Goal: Task Accomplishment & Management: Manage account settings

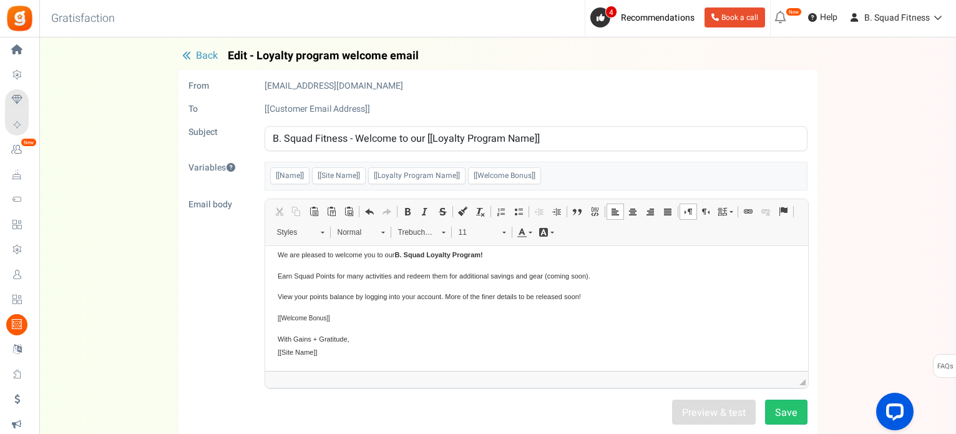
click at [856, 284] on div "Back Edit - Loyalty program welcome email From noreply@gr.ammailer.com To [[Cus…" at bounding box center [498, 307] width 892 height 514
drag, startPoint x: 542, startPoint y: 296, endPoint x: 568, endPoint y: 298, distance: 26.9
click at [568, 298] on span "View your points balance by logging into your account. More of the finer detail…" at bounding box center [428, 295] width 303 height 7
click at [783, 406] on button "Save" at bounding box center [786, 411] width 42 height 25
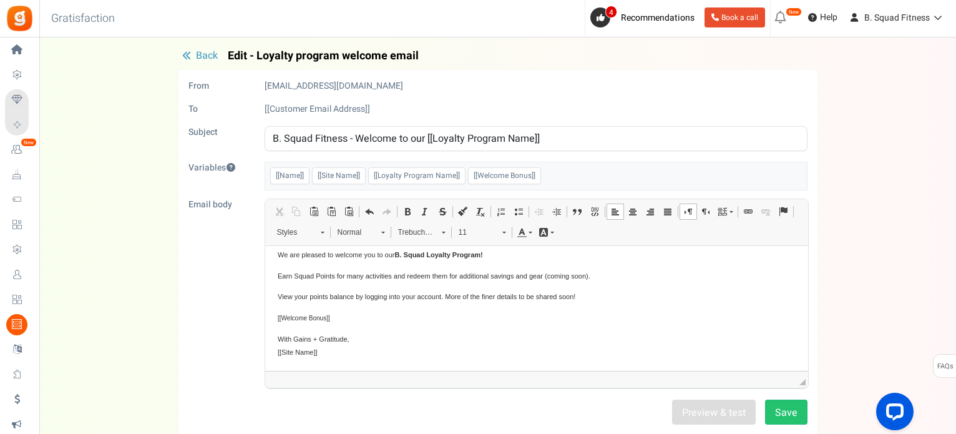
click at [879, 266] on div "Back Edit - Loyalty program welcome email From noreply@gr.ammailer.com To [[Cus…" at bounding box center [498, 307] width 892 height 514
drag, startPoint x: 589, startPoint y: 139, endPoint x: 427, endPoint y: 133, distance: 162.3
click at [427, 133] on input "B. Squad Fitness - Welcome to our [[Loyalty Program Name]]" at bounding box center [536, 138] width 543 height 25
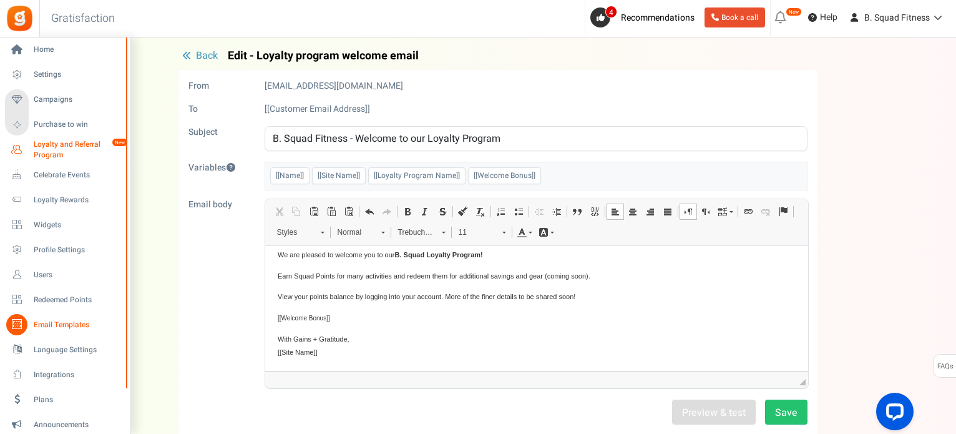
type input "B. Squad Fitness - Welcome to our Loyalty Program"
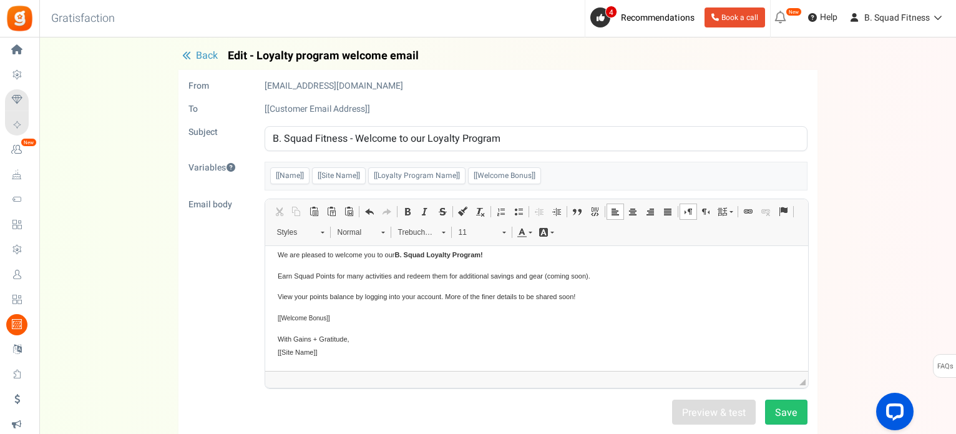
click at [125, 258] on div "Back Edit - Loyalty program welcome email From noreply@gr.ammailer.com To [[Cus…" at bounding box center [498, 307] width 892 height 514
click at [807, 406] on div "Preview & test Save" at bounding box center [498, 411] width 638 height 25
click at [803, 406] on button "Save" at bounding box center [786, 411] width 42 height 25
click at [789, 406] on button "Save" at bounding box center [786, 411] width 42 height 25
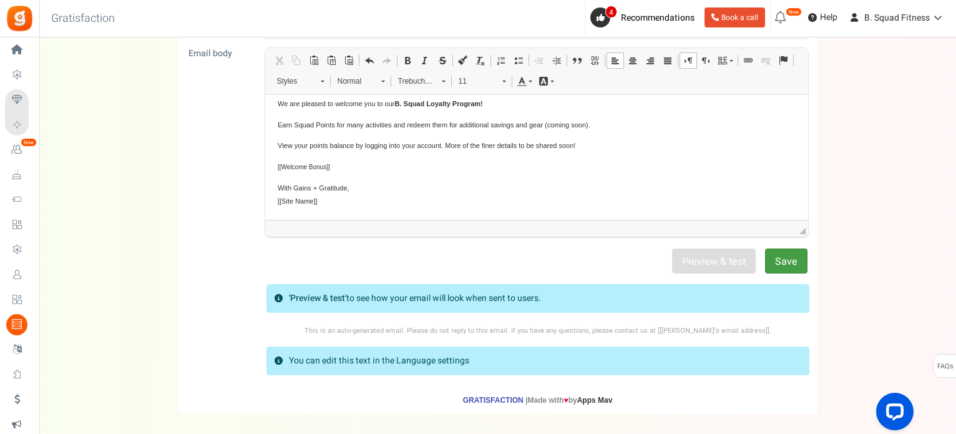
scroll to position [204, 0]
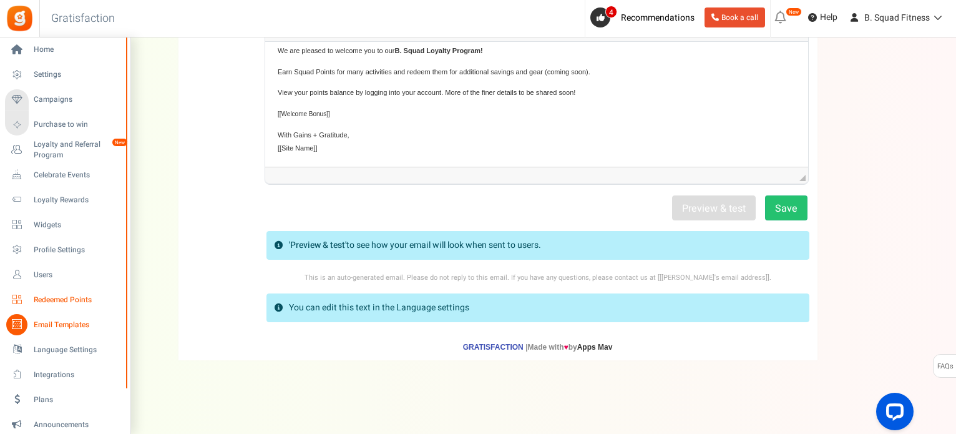
click at [55, 299] on span "Redeemed Points" at bounding box center [77, 300] width 87 height 11
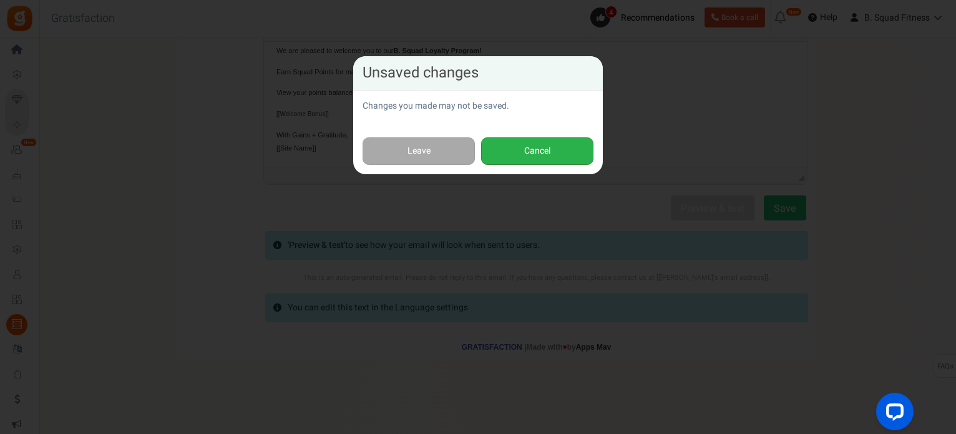
click at [573, 147] on button "Cancel" at bounding box center [537, 151] width 112 height 28
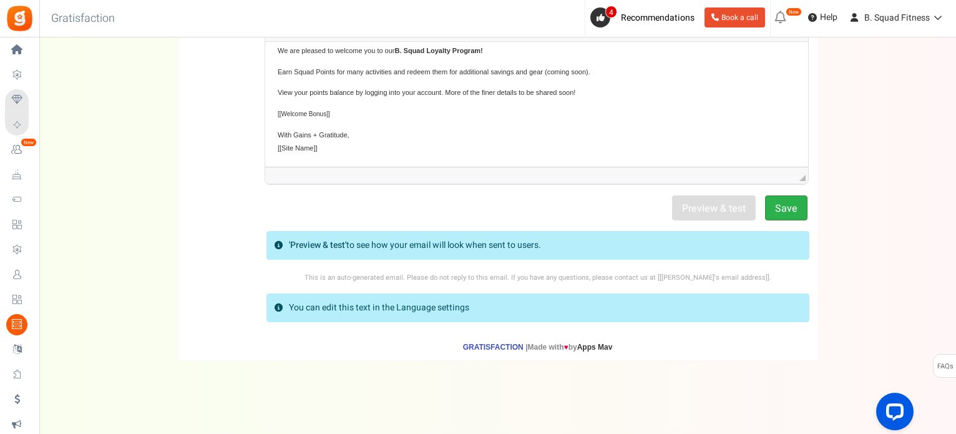
click at [796, 200] on button "Save" at bounding box center [786, 207] width 42 height 25
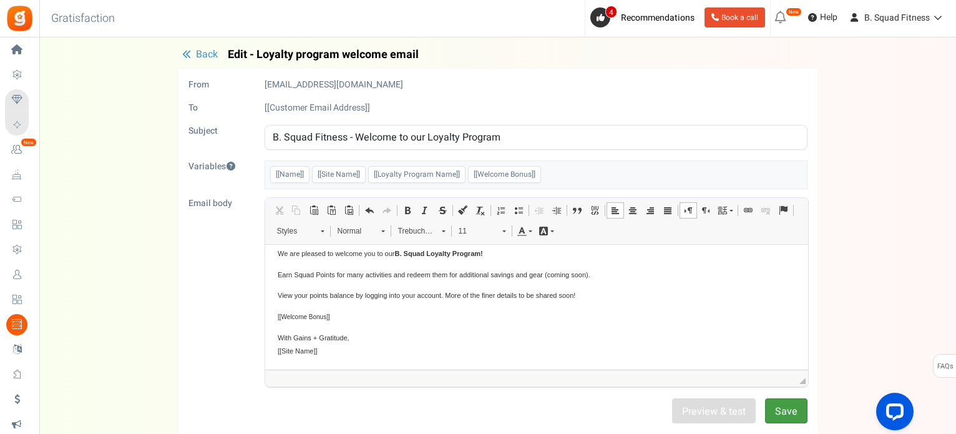
scroll to position [0, 0]
click at [202, 54] on span "Back" at bounding box center [207, 55] width 22 height 15
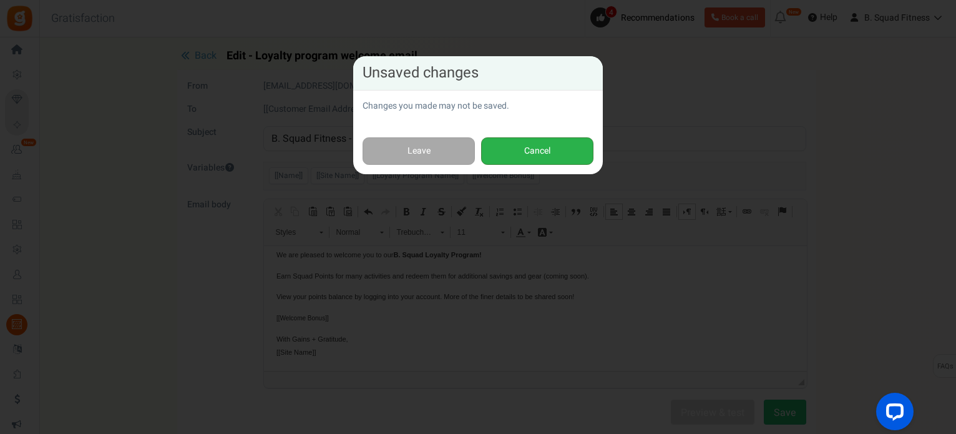
click at [549, 152] on button "Cancel" at bounding box center [537, 151] width 112 height 28
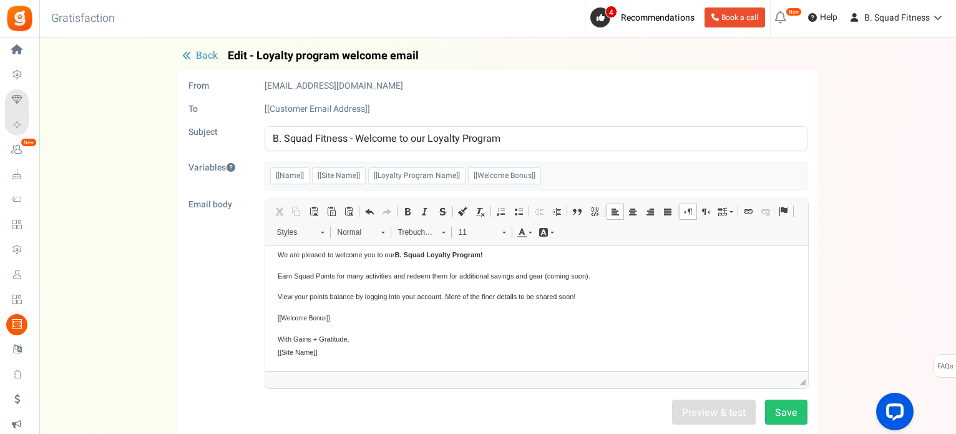
click at [475, 285] on body "Hi [[Name]] , We are pleased to welcome you to our B. Squad Loyalty Program ! E…" at bounding box center [536, 292] width 518 height 132
click at [382, 292] on span "View your points balance by logging into your account. More of the finer detail…" at bounding box center [426, 295] width 298 height 7
click at [786, 406] on button "Save" at bounding box center [786, 411] width 42 height 25
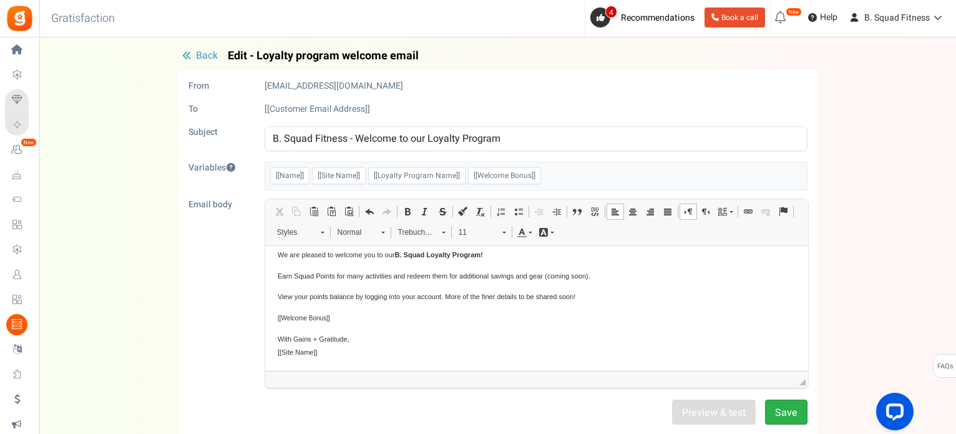
click at [786, 406] on button "Save" at bounding box center [786, 411] width 42 height 25
click at [346, 287] on body "Hi [[Name]] , We are pleased to welcome you to our B. Squad Loyalty Program ! E…" at bounding box center [536, 292] width 518 height 132
click at [778, 409] on button "Save" at bounding box center [786, 411] width 42 height 25
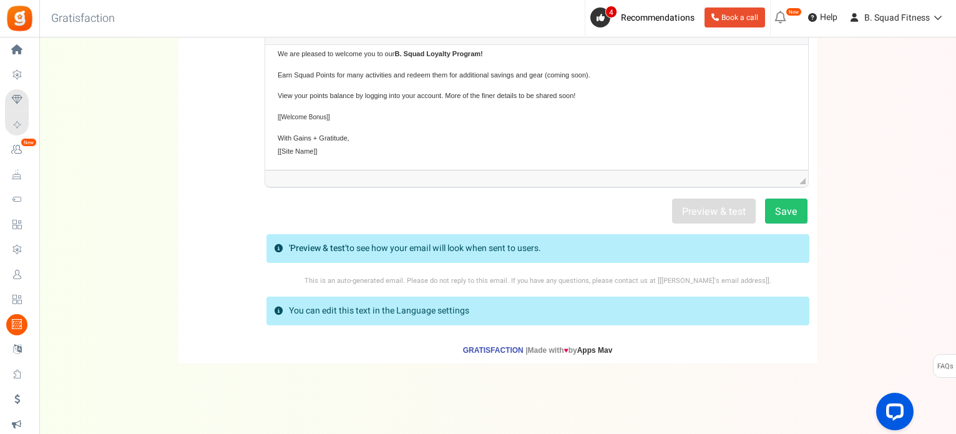
scroll to position [204, 0]
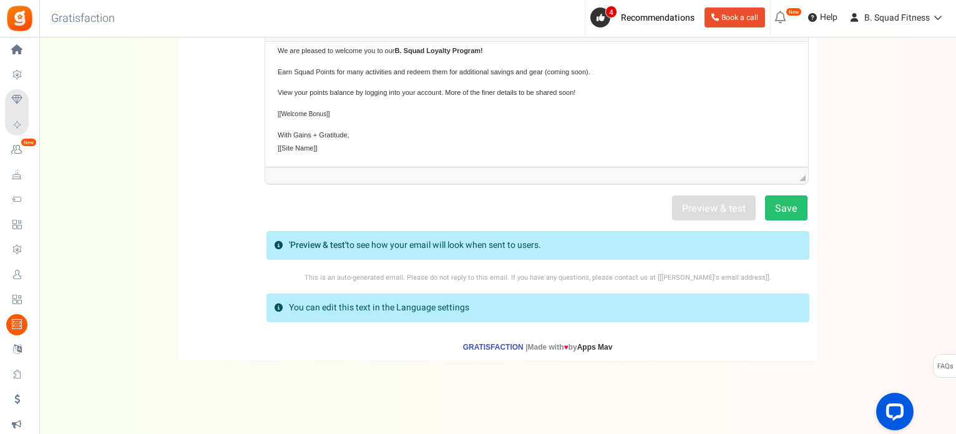
click at [409, 248] on p "'Preview & test' to see how your email will look when sent to users." at bounding box center [415, 245] width 252 height 12
click at [307, 242] on strong "'Preview & test'" at bounding box center [317, 244] width 57 height 13
click at [312, 306] on p "You can edit this text in the Language settings" at bounding box center [379, 307] width 180 height 12
click at [786, 205] on button "Save" at bounding box center [786, 207] width 42 height 25
click at [713, 213] on div "Preview & test Save" at bounding box center [498, 207] width 638 height 25
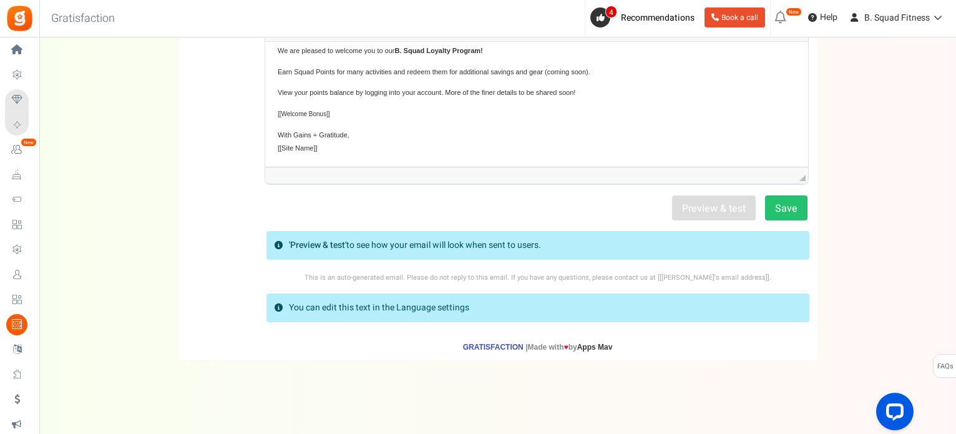
click at [704, 192] on form "From noreply@gr.ammailer.com To [[Customer Email Address]] Subject B. Squad Fit…" at bounding box center [497, 118] width 619 height 484
click at [701, 207] on div "Preview & test Save" at bounding box center [498, 207] width 638 height 25
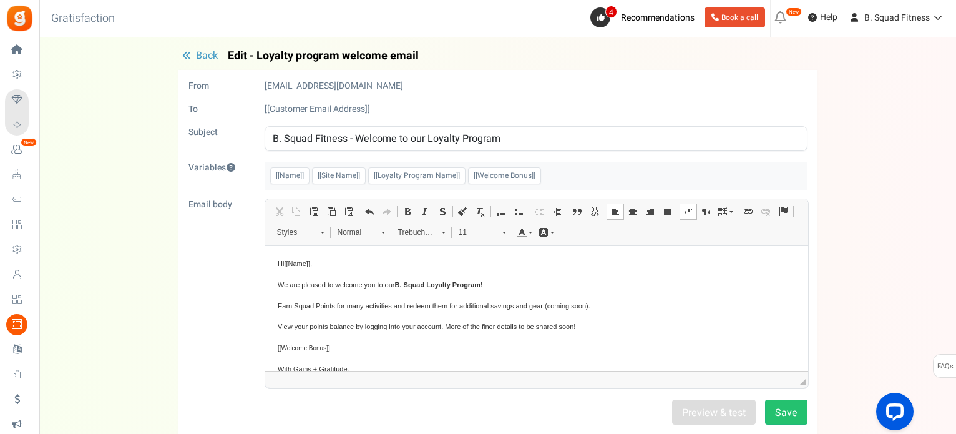
scroll to position [0, 0]
click at [568, 265] on p "Hi [[Name]] ," at bounding box center [536, 264] width 518 height 13
click at [391, 307] on span "Earn Squad Points for many activities and redeem them for additional savings an…" at bounding box center [433, 306] width 313 height 7
click at [413, 171] on span "[[Loyalty Program Name]]" at bounding box center [416, 175] width 97 height 17
drag, startPoint x: 458, startPoint y: 175, endPoint x: 371, endPoint y: 174, distance: 87.4
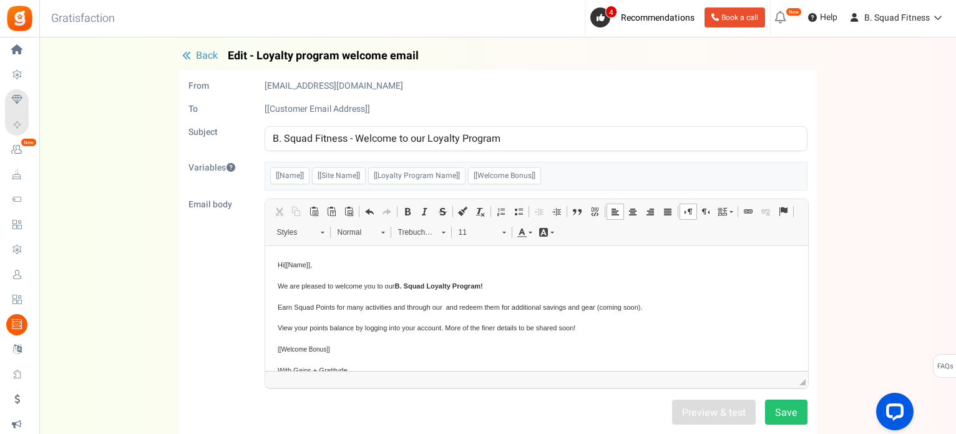
click at [371, 174] on span "[[Loyalty Program Name]]" at bounding box center [416, 175] width 97 height 17
copy span "[[Loyalty Program Name]]"
click at [444, 306] on span "Earn Squad Points for many activities and through our and redeem them for addit…" at bounding box center [459, 306] width 365 height 7
click at [549, 309] on span "and redeem them for additional savings and gear (coming soon)." at bounding box center [631, 306] width 197 height 7
click at [469, 284] on strong "B. Squad Loyalty Program" at bounding box center [437, 284] width 86 height 7
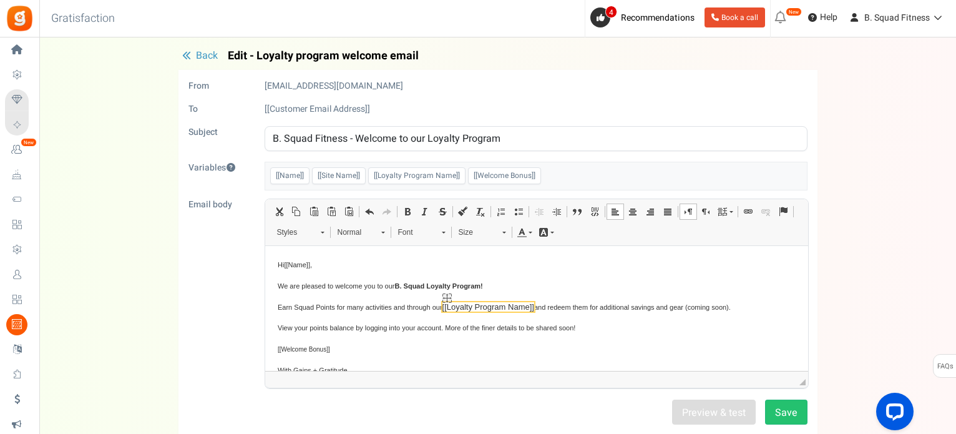
click at [484, 304] on span "[[Loyalty Program Name]]" at bounding box center [488, 305] width 92 height 9
click at [442, 229] on span at bounding box center [443, 231] width 3 height 12
click at [464, 319] on link "Trebuchet MS" at bounding box center [438, 321] width 94 height 16
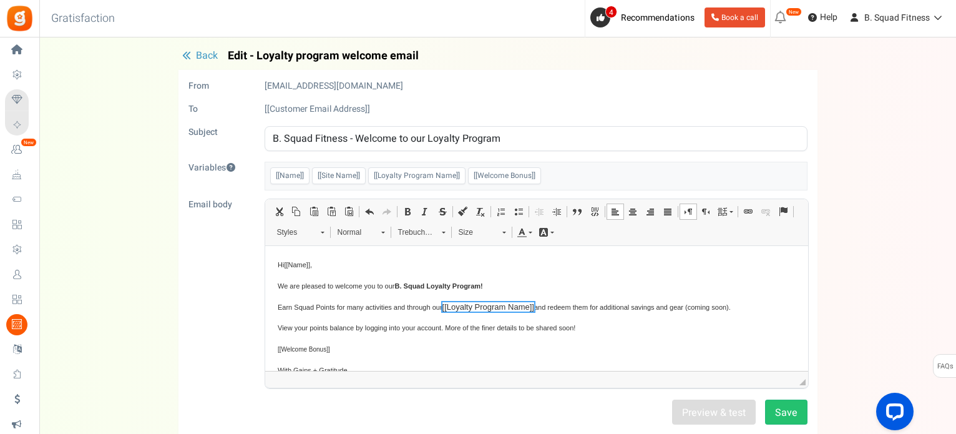
click at [501, 234] on link "Size" at bounding box center [481, 231] width 61 height 17
click at [487, 326] on link "11" at bounding box center [493, 329] width 84 height 16
click at [404, 285] on strong "B. Squad Loyalty Program" at bounding box center [437, 284] width 86 height 7
click at [376, 285] on span "We are pleased to welcome you to our B. Squad Loyalty Program !" at bounding box center [379, 284] width 205 height 7
click at [380, 313] on body "Hi [[Name]] , We are pleased to welcome you to our B. Squad Loyalty Program ! E…" at bounding box center [536, 324] width 518 height 132
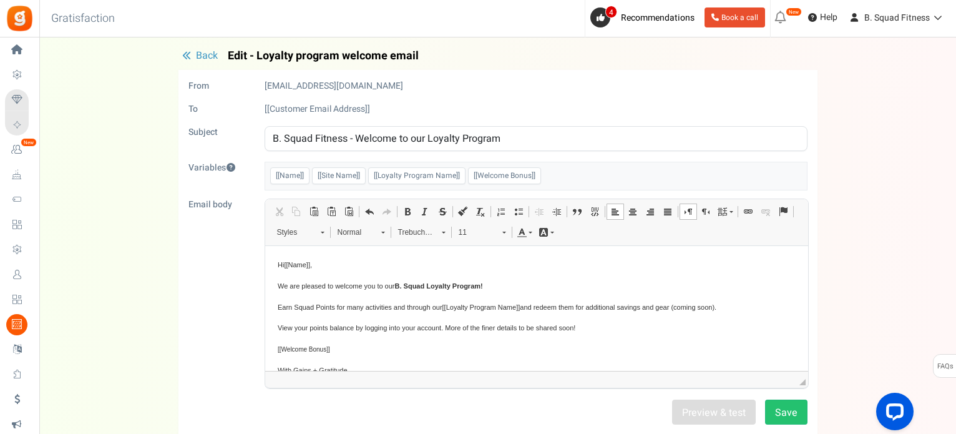
click at [385, 303] on span "Earn Squad Points for many activities and through our [[Loyalty Program Name]] …" at bounding box center [496, 306] width 439 height 7
click at [464, 310] on span "[[Loyalty Program Name]]" at bounding box center [481, 306] width 78 height 7
click at [467, 304] on span "[[Loyalty Program Name]]" at bounding box center [481, 306] width 78 height 7
click at [429, 308] on span "Earn Squad Points for many activities and through our [[Loyalty Program Name]] …" at bounding box center [496, 306] width 439 height 7
click at [473, 305] on span "[[Loyalty Program Name]]" at bounding box center [481, 306] width 78 height 7
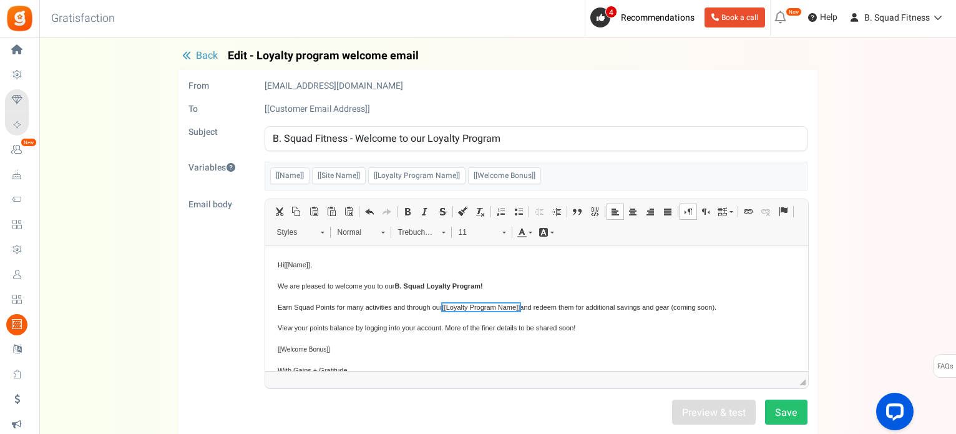
click at [538, 306] on span "Earn Squad Points for many activities and through our [[Loyalty Program Name]] …" at bounding box center [496, 306] width 439 height 7
drag, startPoint x: 333, startPoint y: 307, endPoint x: 361, endPoint y: 307, distance: 27.5
click at [361, 307] on span "Earn Squad Points for many activities and through our [[Loyalty Program Name]] …" at bounding box center [490, 306] width 427 height 7
click at [513, 308] on span "Earn Squad Points from activities and through our [[Loyalty Program Name]] .red…" at bounding box center [484, 306] width 414 height 7
click at [541, 306] on span "Earn Squad Points from activities and through our [[Loyalty Program Name]] . Re…" at bounding box center [486, 306] width 419 height 7
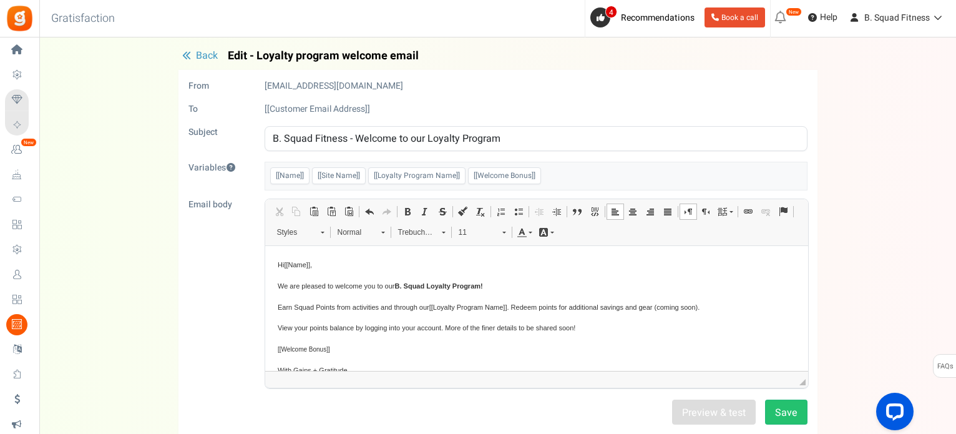
click at [541, 306] on span "Earn Squad Points from activities and through our [[Loyalty Program Name]] . Re…" at bounding box center [488, 306] width 422 height 7
click at [515, 306] on span "Earn Squad Points from activities and through our [[Loyalty Program Name]] . Re…" at bounding box center [499, 306] width 444 height 7
click at [786, 406] on button "Save" at bounding box center [786, 411] width 42 height 25
click at [545, 334] on body "Hi [[Name]] , We are pleased to welcome you to our B. Squad Loyalty Program ! E…" at bounding box center [536, 324] width 518 height 132
click at [772, 411] on button "Save" at bounding box center [786, 411] width 42 height 25
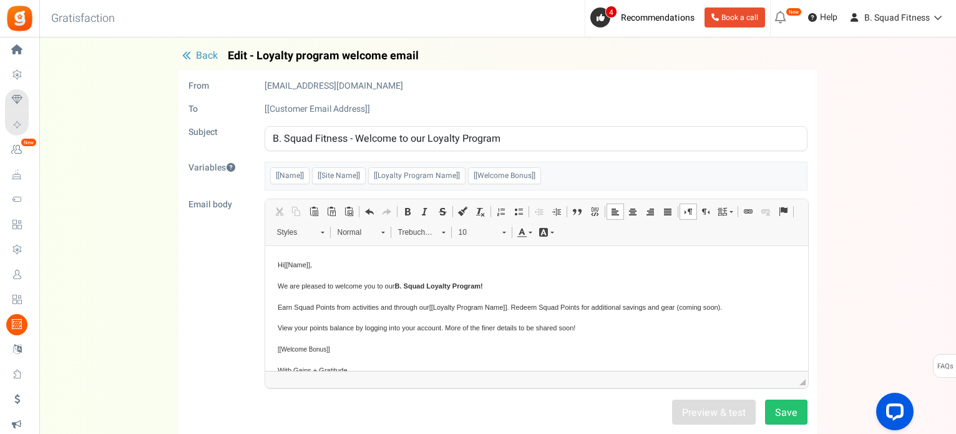
click at [190, 49] on div "Under maintenance we will be back soon We apologize for any inconvenience. The …" at bounding box center [497, 300] width 917 height 527
click at [197, 53] on span "Back" at bounding box center [207, 55] width 22 height 15
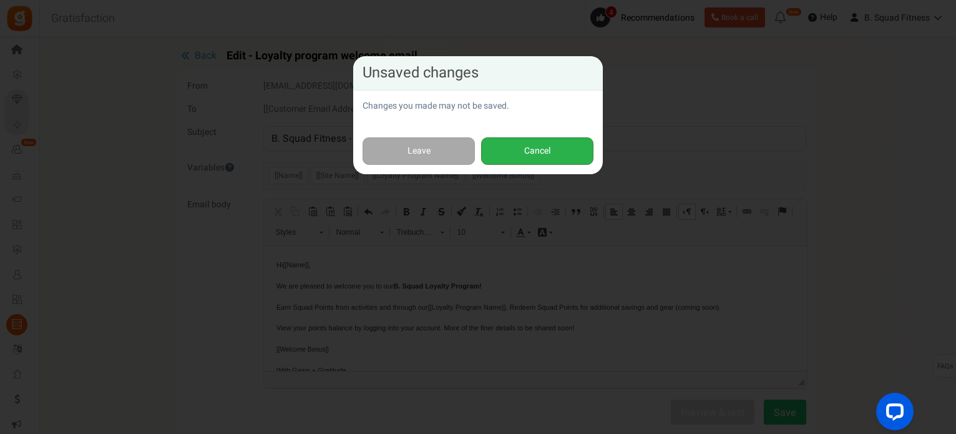
click at [514, 156] on button "Cancel" at bounding box center [537, 151] width 112 height 28
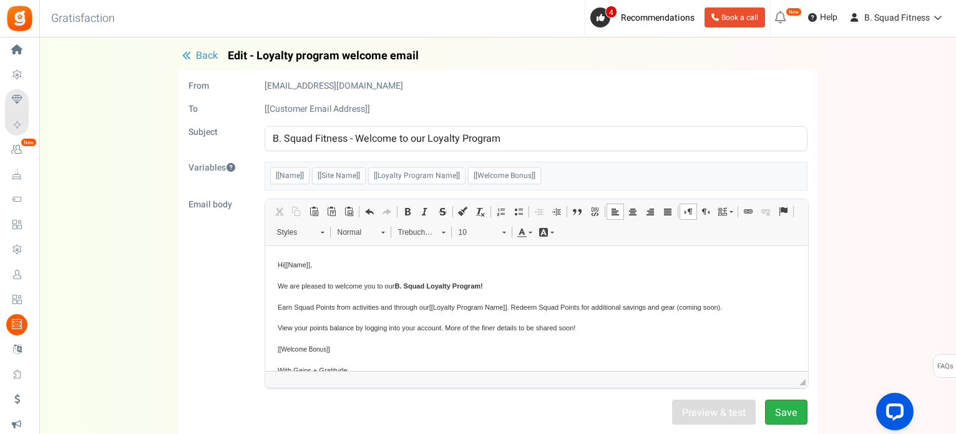
click at [781, 404] on button "Save" at bounding box center [786, 411] width 42 height 25
click at [200, 334] on div "Email body Rich Text Editor, email_editor Editor toolbars Clipboard/Undo Cut Ke…" at bounding box center [498, 293] width 638 height 190
